Goal: Information Seeking & Learning: Find contact information

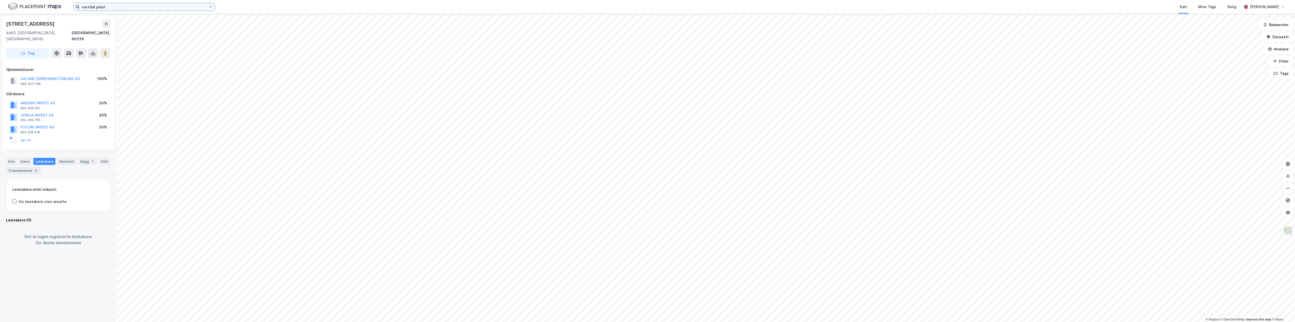
click at [112, 8] on input "vartdal plast" at bounding box center [144, 7] width 129 height 8
drag, startPoint x: 123, startPoint y: 7, endPoint x: 38, endPoint y: 4, distance: 84.8
click at [38, 4] on div "vartdal plast Nylige søk (100) Vartdal Plast Bodø AS • Eiendom • [STREET_ADDRES…" at bounding box center [647, 7] width 1295 height 14
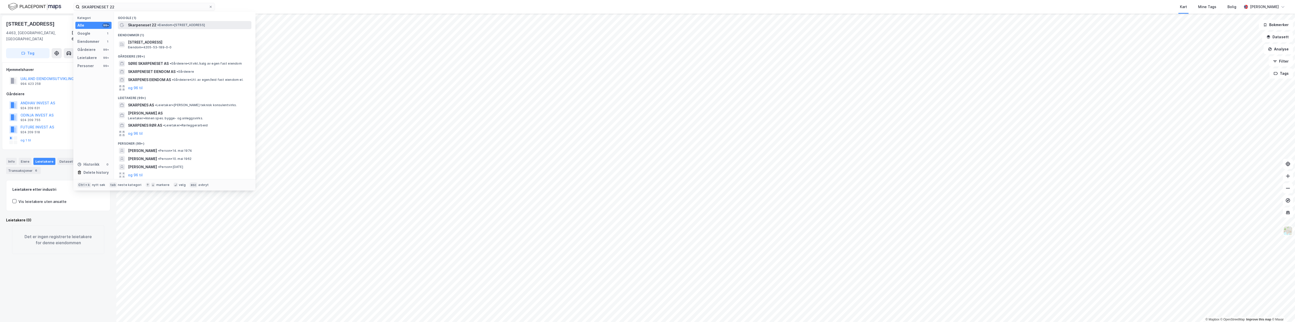
click at [196, 24] on span "• Eiendom • [STREET_ADDRESS]" at bounding box center [181, 25] width 48 height 4
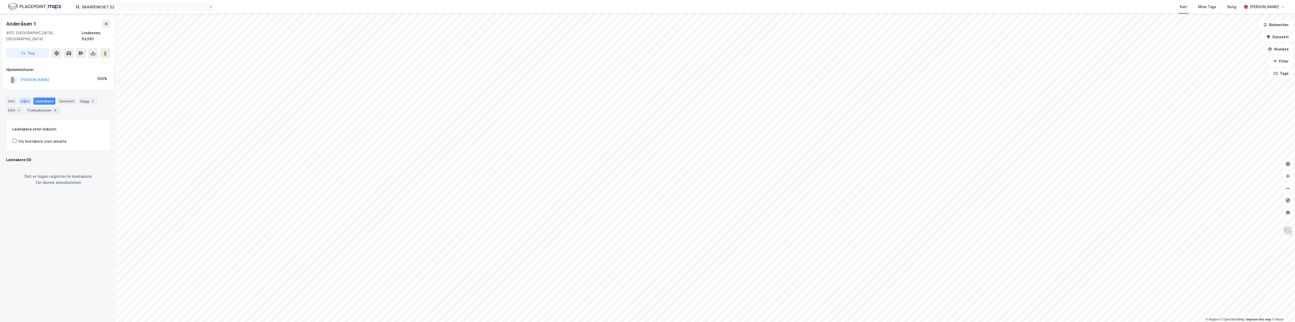
click at [24, 97] on div "Eiere" at bounding box center [25, 100] width 13 height 7
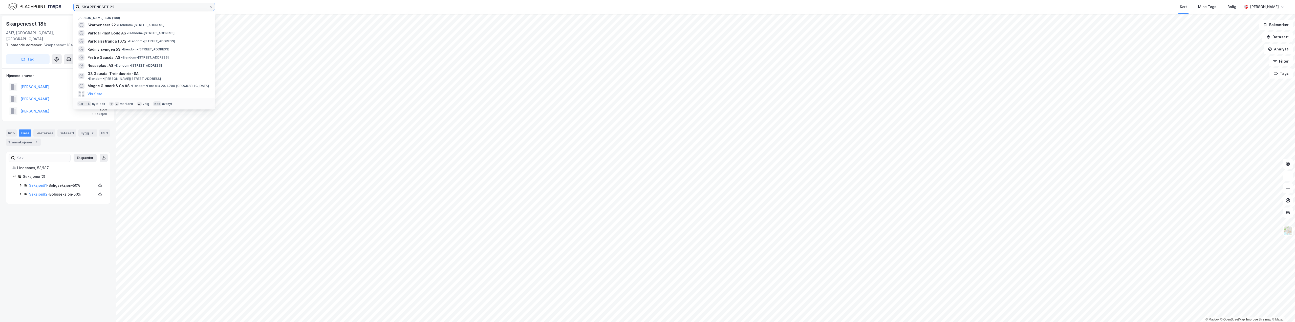
drag, startPoint x: 125, startPoint y: 4, endPoint x: 44, endPoint y: 1, distance: 81.0
click at [44, 1] on div "SKARPENESET 22 Nylige søk (100) Skarpeneset 22 • Eiendom • [STREET_ADDRESS] AS …" at bounding box center [647, 7] width 1295 height 14
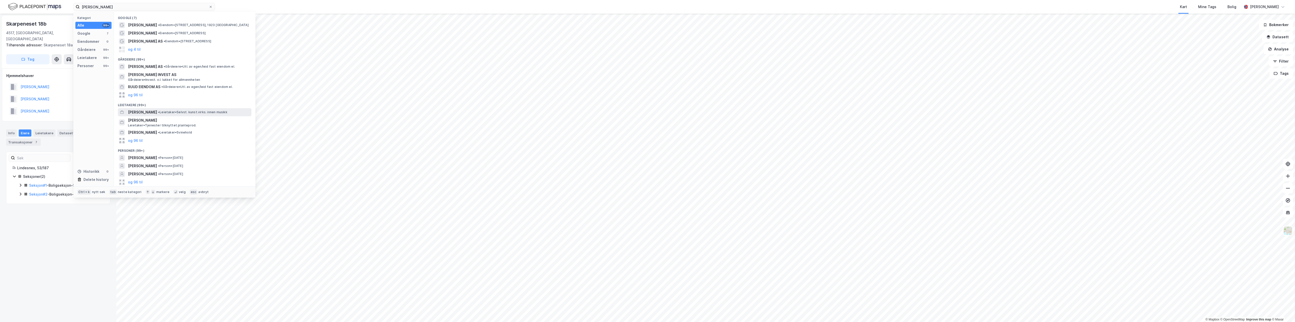
click at [157, 114] on span "[PERSON_NAME]" at bounding box center [142, 112] width 29 height 6
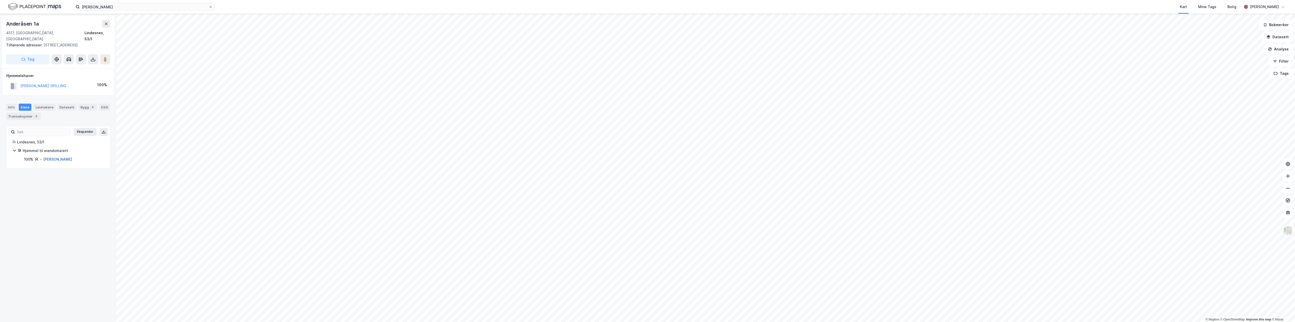
click at [61, 157] on link "[PERSON_NAME]" at bounding box center [57, 159] width 29 height 4
click at [48, 139] on link "Lindesnes, 53/1" at bounding box center [47, 140] width 27 height 4
click at [27, 103] on div "Eiere" at bounding box center [25, 106] width 13 height 7
click at [53, 157] on link "[PERSON_NAME]" at bounding box center [57, 159] width 29 height 4
drag, startPoint x: 132, startPoint y: 6, endPoint x: 80, endPoint y: 7, distance: 51.6
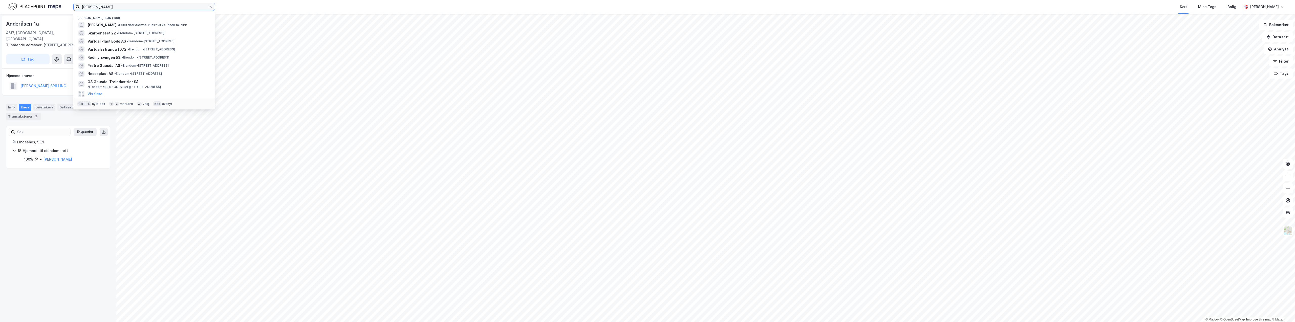
click at [80, 7] on input "[PERSON_NAME]" at bounding box center [144, 7] width 129 height 8
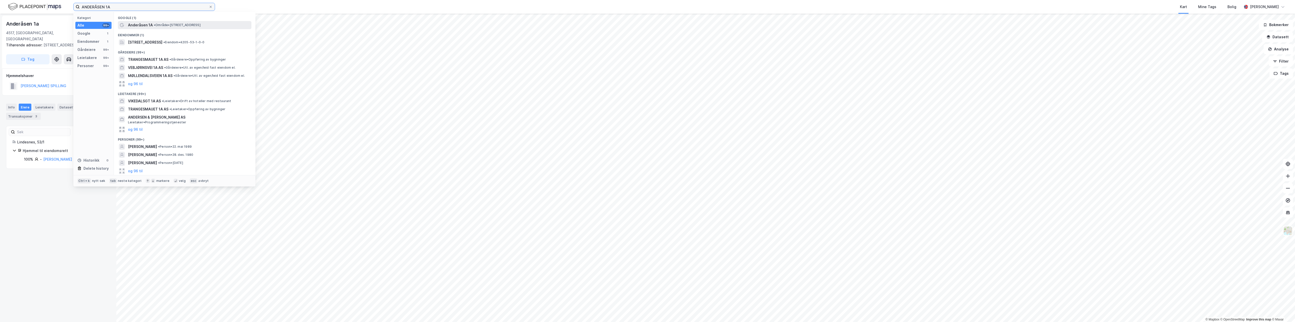
type input "ANDERÅSEN 1A"
click at [177, 29] on div "Anderåsen 1A • Område • [STREET_ADDRESS]" at bounding box center [185, 25] width 134 height 8
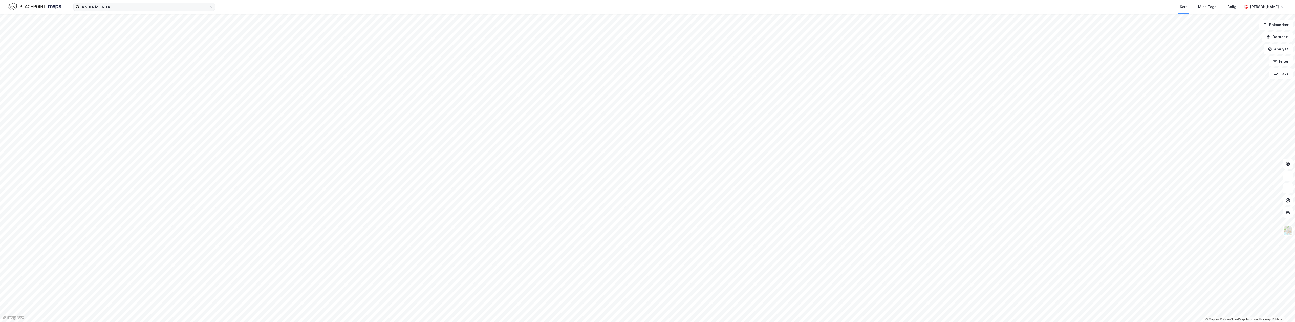
click at [159, 3] on label "ANDERÅSEN 1A" at bounding box center [144, 7] width 142 height 8
click at [159, 3] on input "ANDERÅSEN 1A" at bounding box center [144, 7] width 129 height 8
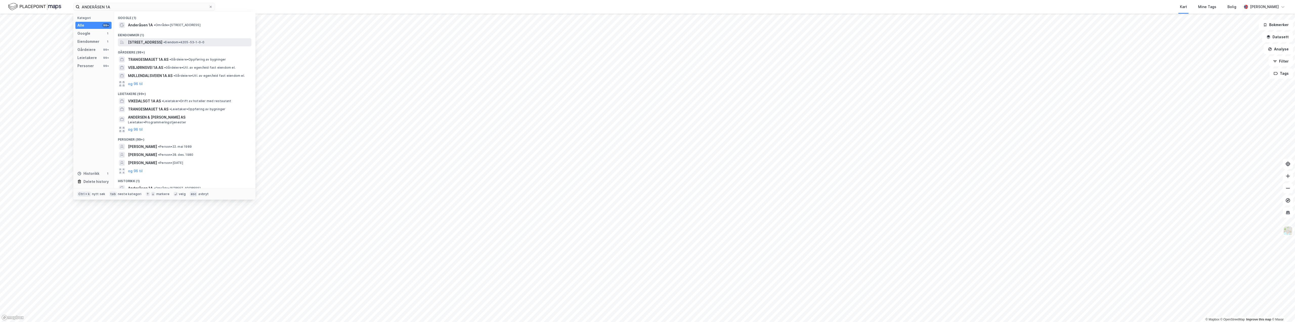
click at [162, 44] on span "[STREET_ADDRESS]" at bounding box center [145, 42] width 34 height 6
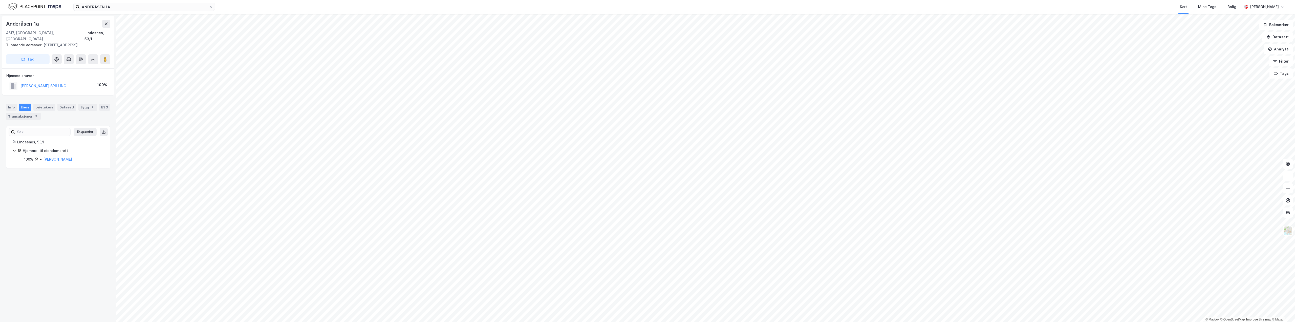
click at [52, 42] on div "Tilhørende adresser: [STREET_ADDRESS]" at bounding box center [56, 45] width 100 height 6
click at [59, 151] on link "[PERSON_NAME] Brage" at bounding box center [63, 153] width 40 height 4
click at [29, 96] on div "Roller" at bounding box center [36, 94] width 14 height 7
click at [56, 95] on div "Transaksjoner 8" at bounding box center [62, 94] width 35 height 7
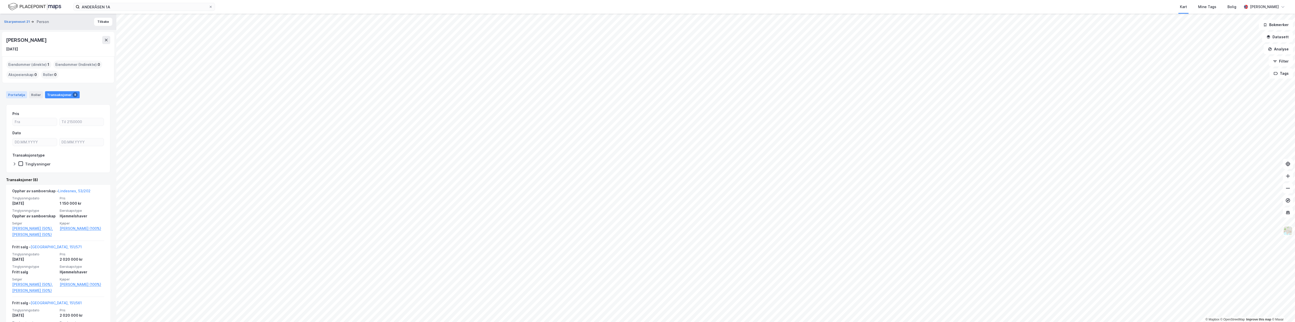
click at [20, 94] on div "Portefølje" at bounding box center [16, 94] width 21 height 7
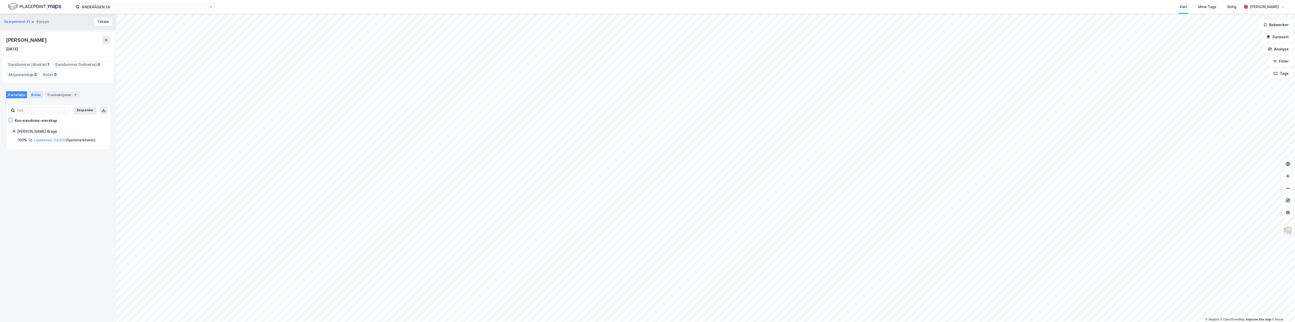
click at [33, 92] on div "Roller" at bounding box center [36, 94] width 14 height 7
